Goal: Book appointment/travel/reservation

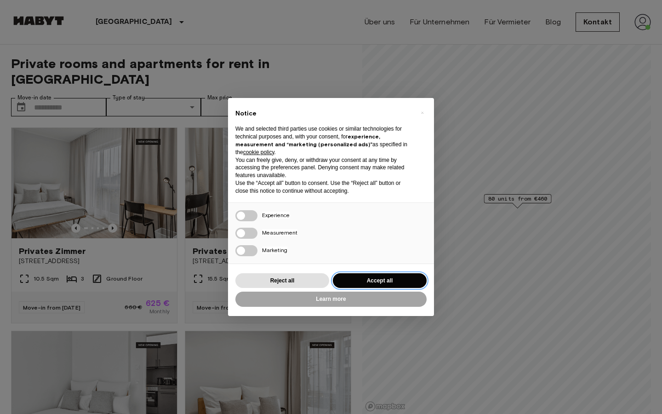
click at [359, 275] on button "Accept all" at bounding box center [380, 280] width 94 height 15
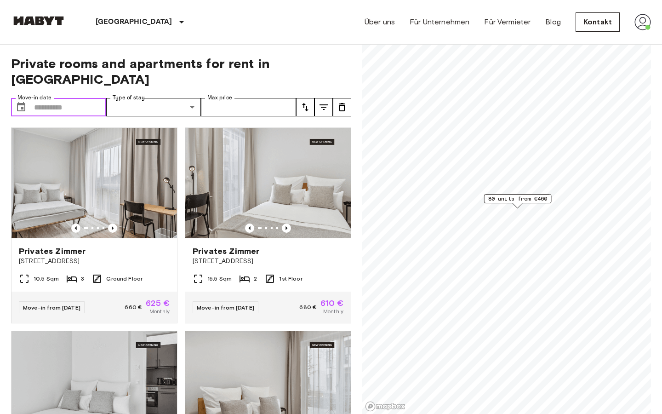
click at [77, 98] on input "Move-in date" at bounding box center [70, 107] width 72 height 18
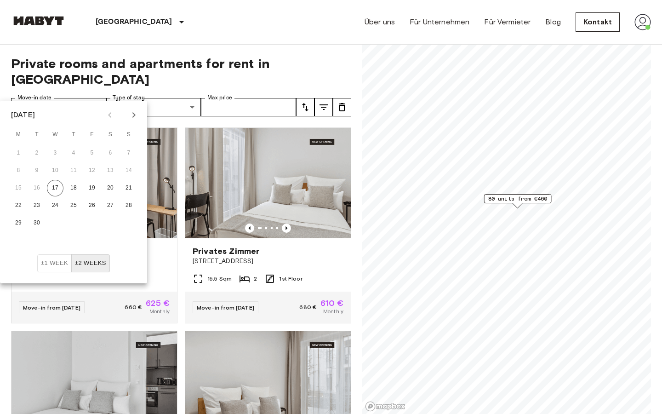
click at [132, 115] on icon "Next month" at bounding box center [133, 114] width 11 height 11
click at [57, 153] on button "1" at bounding box center [55, 153] width 17 height 17
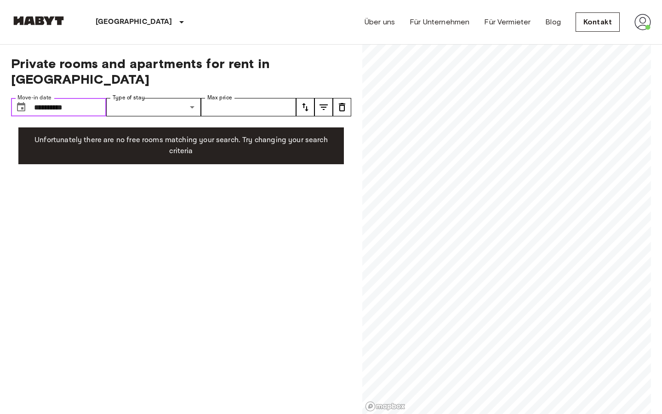
click at [85, 98] on input "**********" at bounding box center [70, 107] width 72 height 18
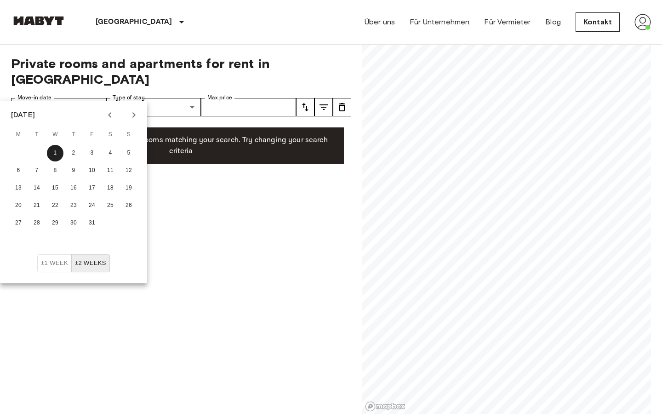
click at [129, 116] on icon "Next month" at bounding box center [133, 114] width 11 height 11
click at [110, 151] on button "1" at bounding box center [110, 153] width 17 height 17
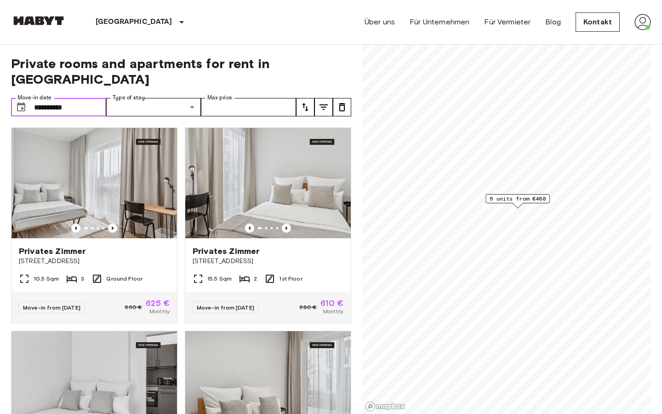
type input "**********"
click at [305, 102] on icon "tune" at bounding box center [305, 107] width 11 height 11
click at [326, 125] on li "Lowest price" at bounding box center [342, 125] width 92 height 17
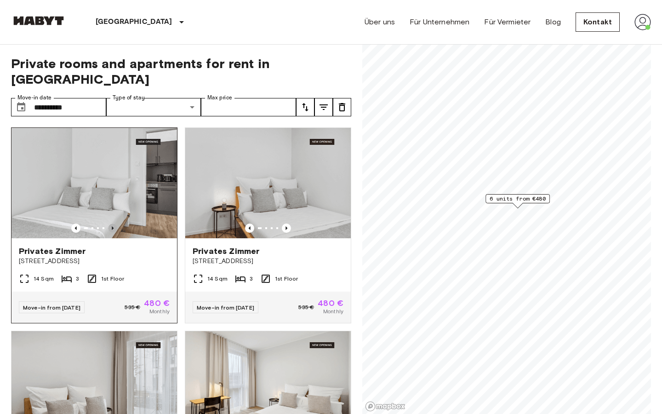
click at [112, 223] on icon "Previous image" at bounding box center [112, 227] width 9 height 9
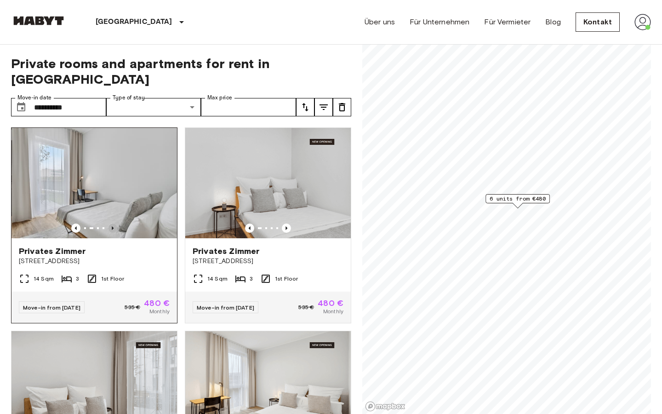
click at [112, 223] on icon "Previous image" at bounding box center [112, 227] width 9 height 9
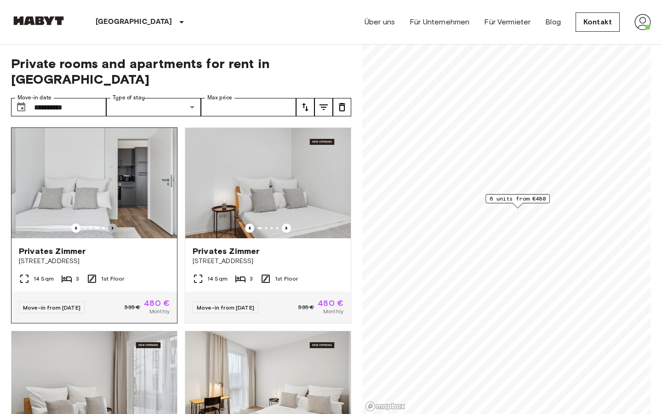
click at [112, 223] on icon "Previous image" at bounding box center [112, 227] width 9 height 9
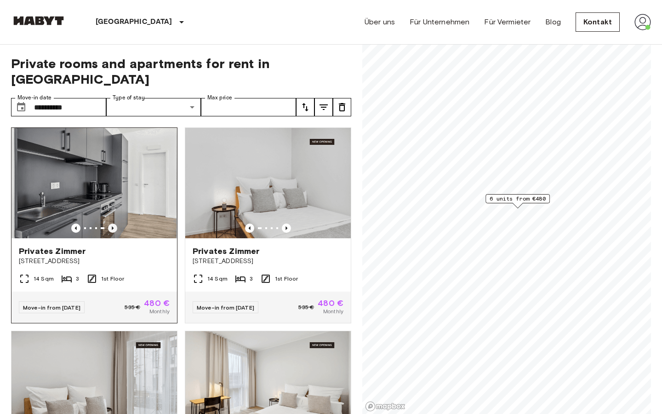
click at [112, 223] on icon "Previous image" at bounding box center [112, 227] width 9 height 9
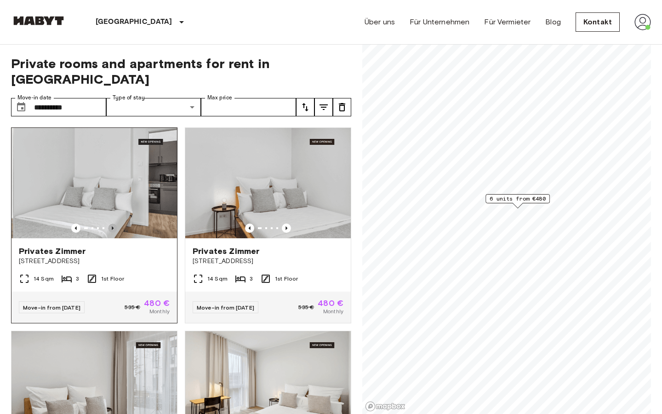
click at [112, 223] on icon "Previous image" at bounding box center [112, 227] width 9 height 9
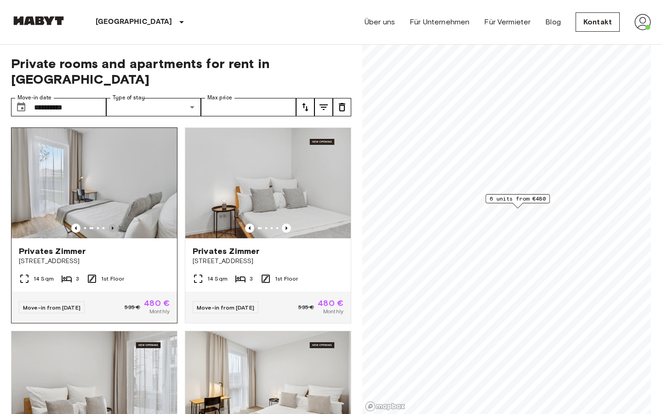
click at [112, 223] on icon "Previous image" at bounding box center [112, 227] width 9 height 9
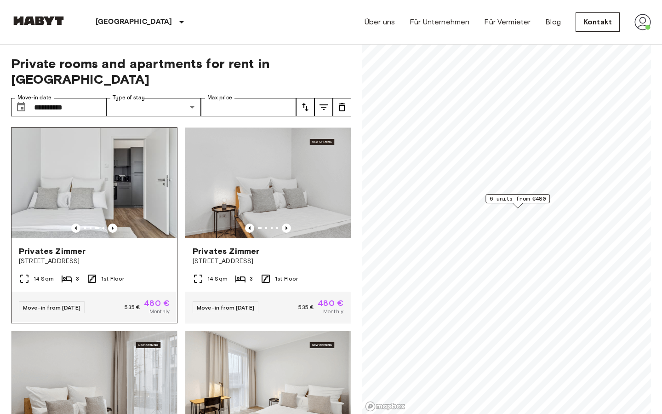
click at [72, 245] on span "Privates Zimmer" at bounding box center [52, 250] width 67 height 11
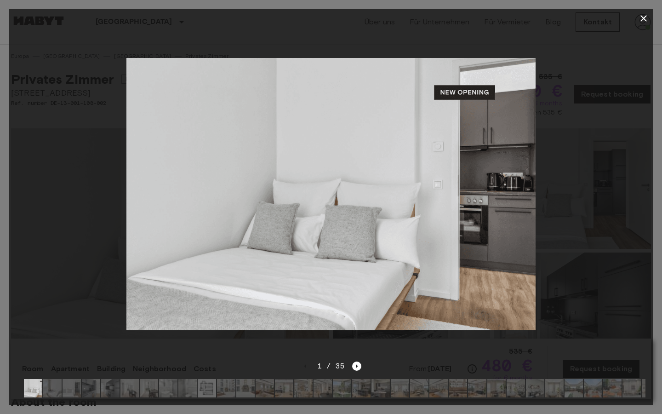
click at [351, 366] on div "1 / 35" at bounding box center [331, 365] width 61 height 11
click at [353, 367] on icon "Next image" at bounding box center [356, 365] width 9 height 9
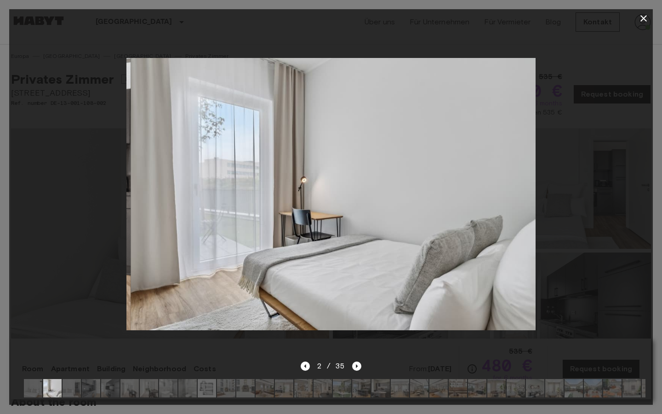
click at [642, 18] on icon "button" at bounding box center [643, 18] width 11 height 11
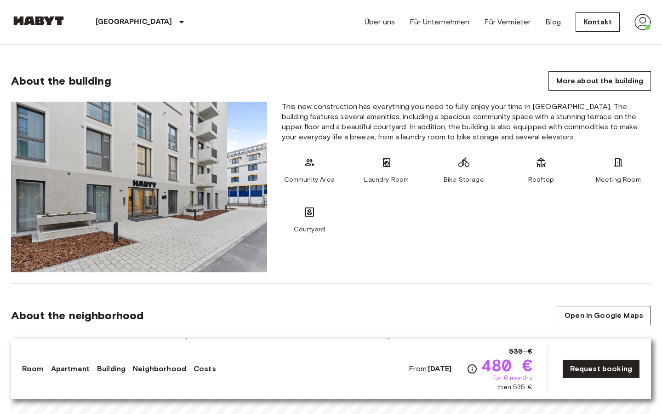
scroll to position [737, 0]
